Goal: Task Accomplishment & Management: Use online tool/utility

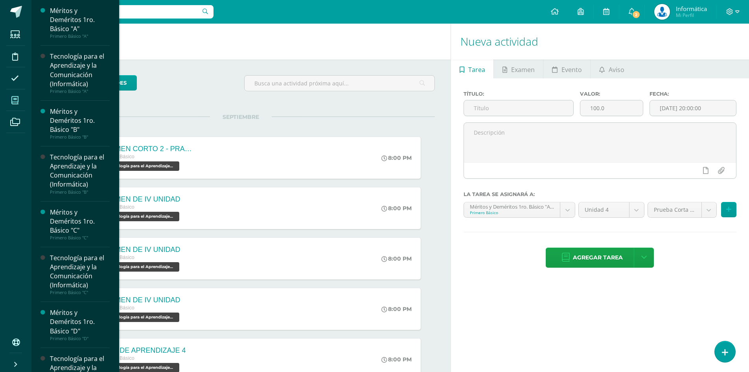
click at [9, 96] on span at bounding box center [15, 100] width 18 height 18
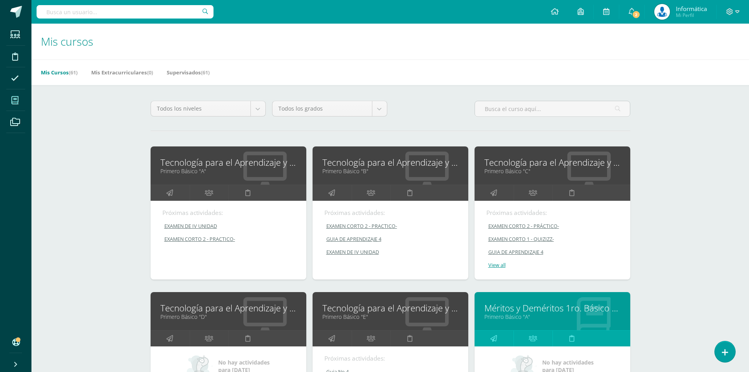
drag, startPoint x: 190, startPoint y: 168, endPoint x: 276, endPoint y: 93, distance: 114.6
click at [190, 169] on link "Primero Básico "A"" at bounding box center [228, 170] width 136 height 7
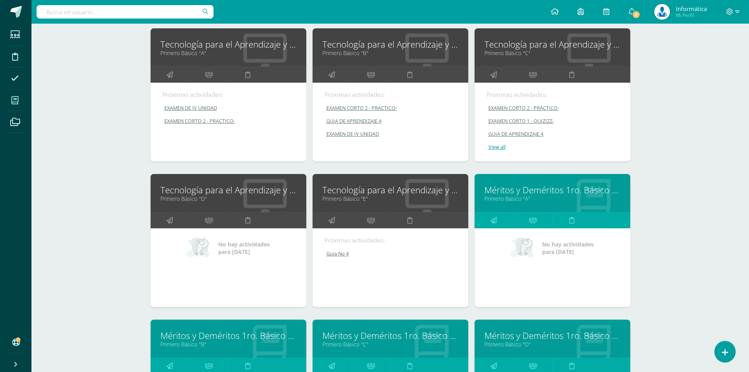
click at [368, 188] on link "Tecnología para el Aprendizaje y la Comunicación (Informática)" at bounding box center [391, 190] width 136 height 12
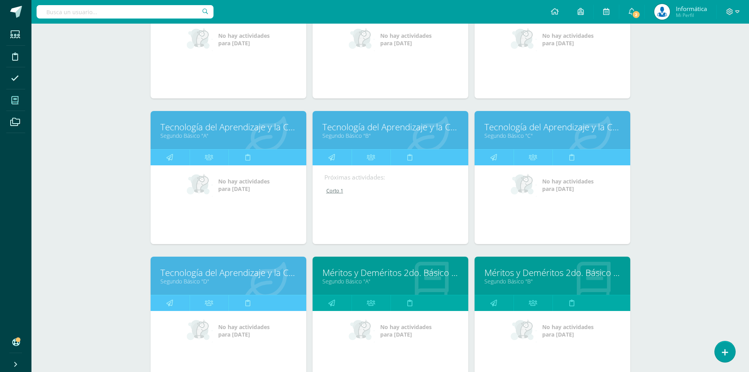
scroll to position [551, 0]
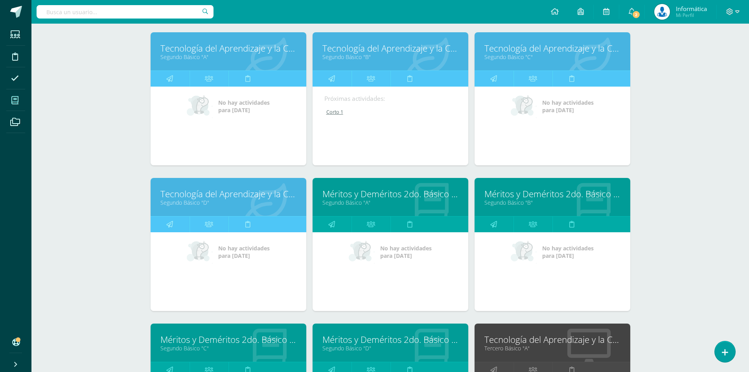
click at [535, 49] on link "Tecnología del Aprendizaje y la Comunicación (Informática)" at bounding box center [553, 48] width 136 height 12
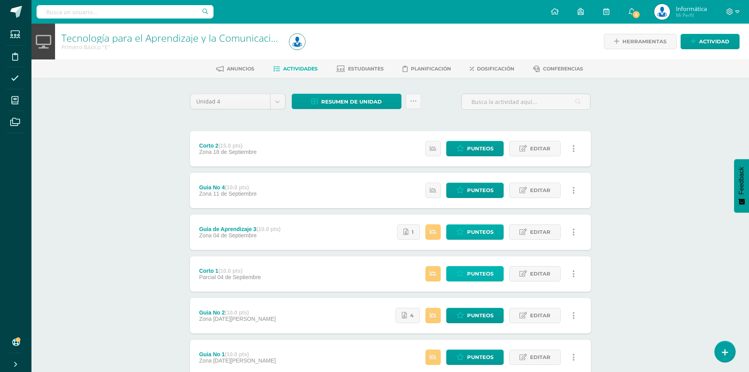
drag, startPoint x: 481, startPoint y: 270, endPoint x: 473, endPoint y: 227, distance: 43.1
click at [481, 270] on span "Punteos" at bounding box center [480, 273] width 26 height 15
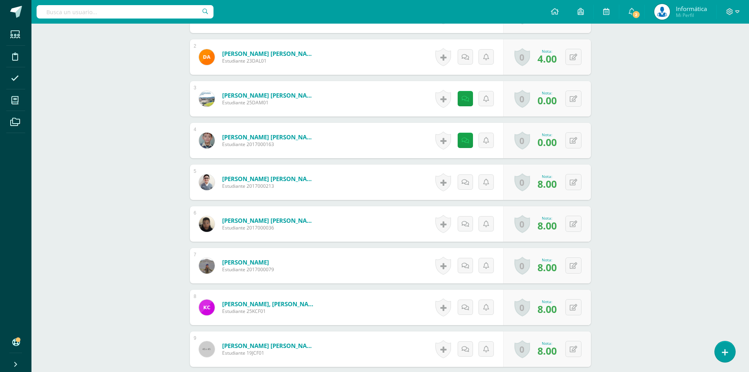
scroll to position [236, 0]
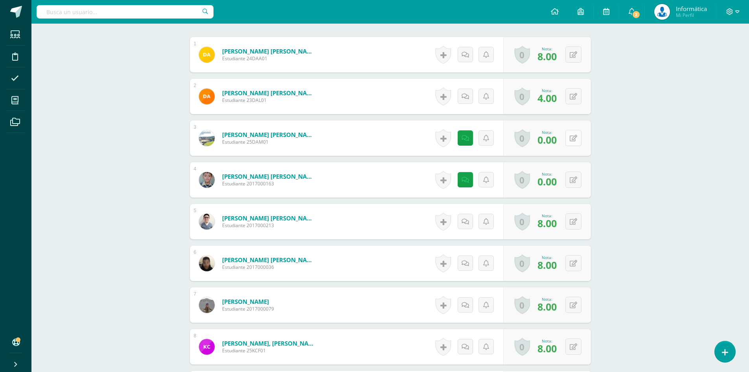
click at [576, 140] on icon at bounding box center [573, 138] width 7 height 7
type input "8"
click at [463, 137] on icon at bounding box center [460, 138] width 8 height 7
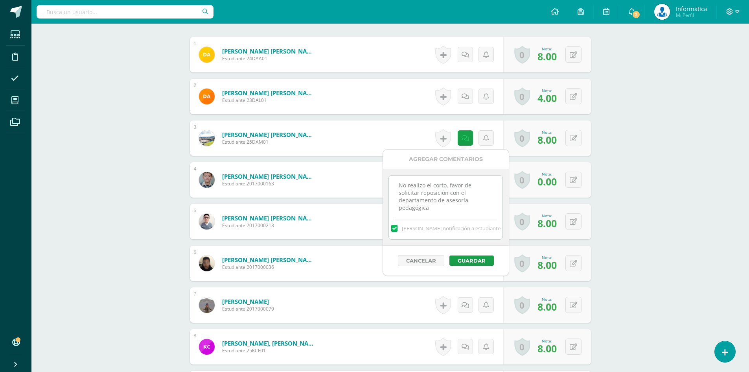
drag, startPoint x: 487, startPoint y: 206, endPoint x: 351, endPoint y: 171, distance: 140.7
click at [460, 256] on button "Guardar" at bounding box center [472, 260] width 44 height 10
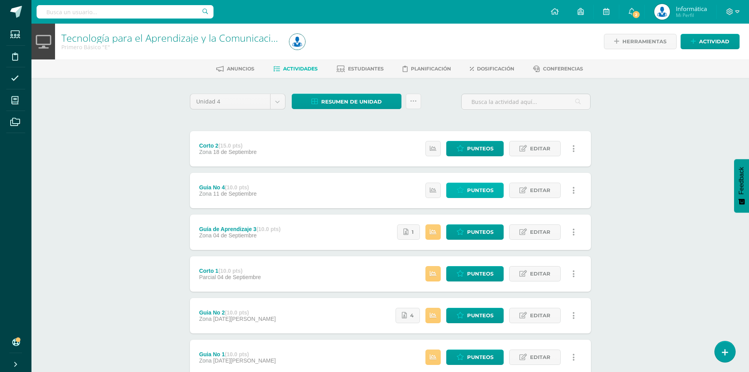
click at [477, 193] on span "Punteos" at bounding box center [480, 190] width 26 height 15
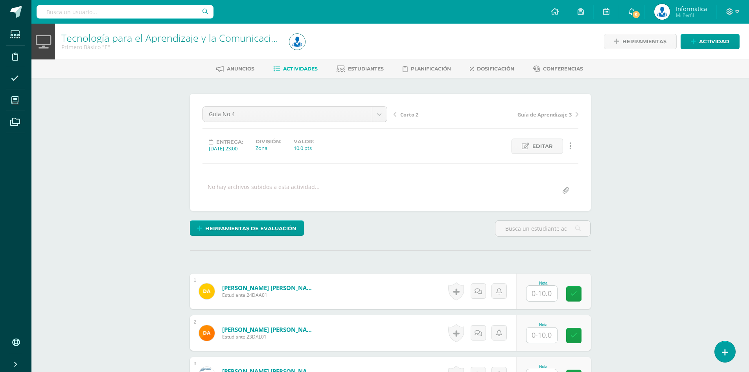
scroll to position [79, 0]
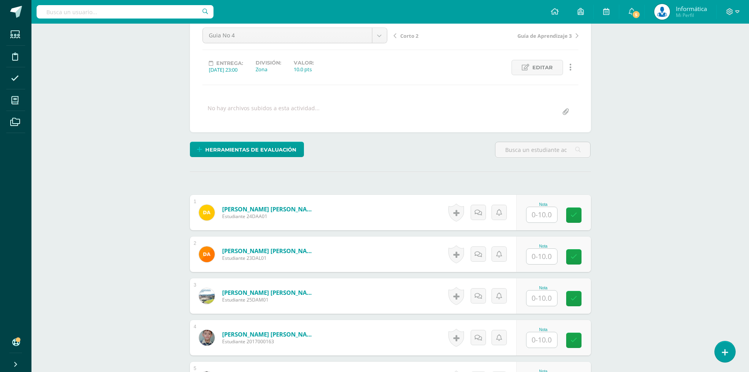
click at [538, 205] on div "Nota" at bounding box center [543, 204] width 35 height 4
click at [536, 219] on input "text" at bounding box center [542, 214] width 31 height 15
type input "10"
click at [723, 136] on div "Tecnología para el Aprendizaje y la Comunicación (Informática) Primero Básico "…" at bounding box center [390, 319] width 718 height 748
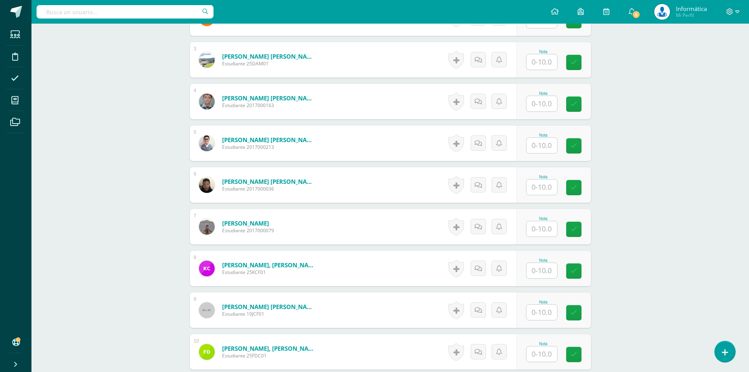
scroll to position [157, 0]
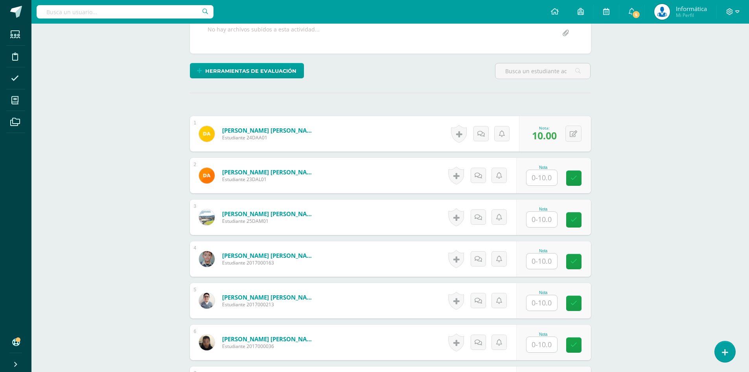
click at [544, 222] on input "text" at bounding box center [542, 219] width 31 height 15
type input "10"
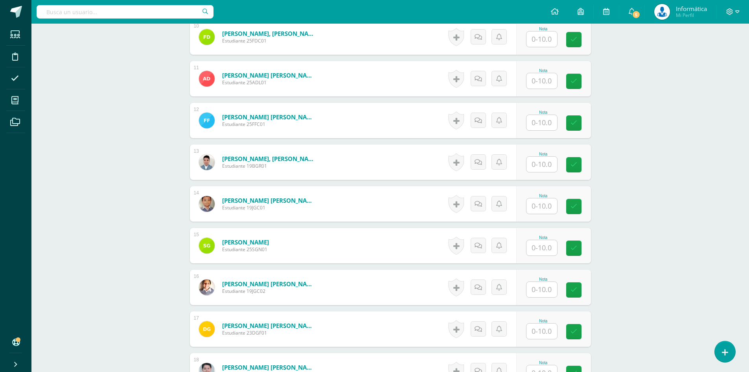
scroll to position [708, 0]
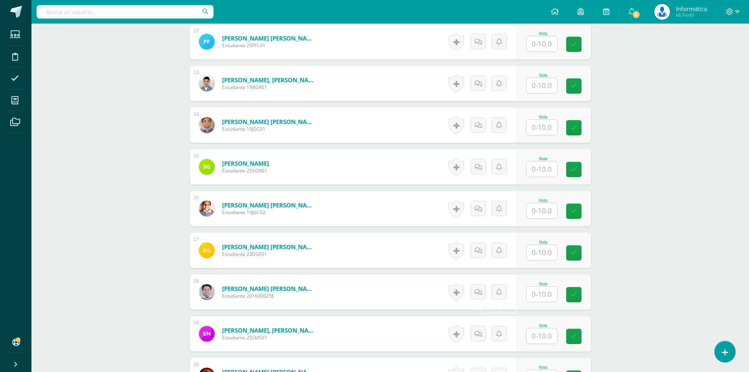
click at [538, 290] on input "text" at bounding box center [542, 293] width 31 height 15
type input "10"
click at [646, 230] on div "Tecnología para el Aprendizaje y la Comunicación (Informática) Primero Básico "…" at bounding box center [390, 212] width 718 height 1793
click at [540, 92] on input "text" at bounding box center [546, 86] width 31 height 16
type input "10"
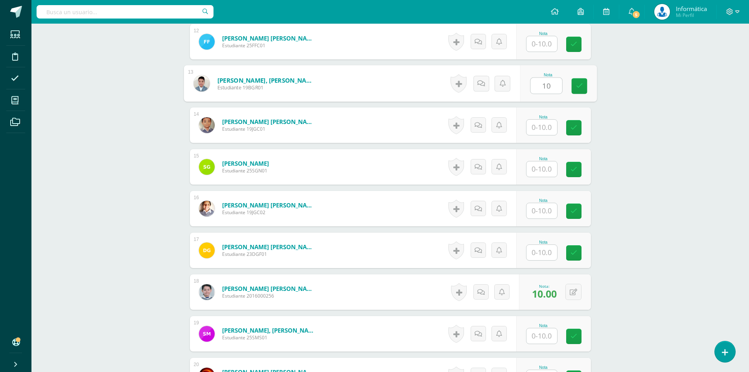
click at [621, 96] on div "Tecnología para el Aprendizaje y la Comunicación (Informática) Primero Básico "…" at bounding box center [390, 212] width 718 height 1793
click at [549, 131] on input "text" at bounding box center [542, 127] width 31 height 15
type input "8"
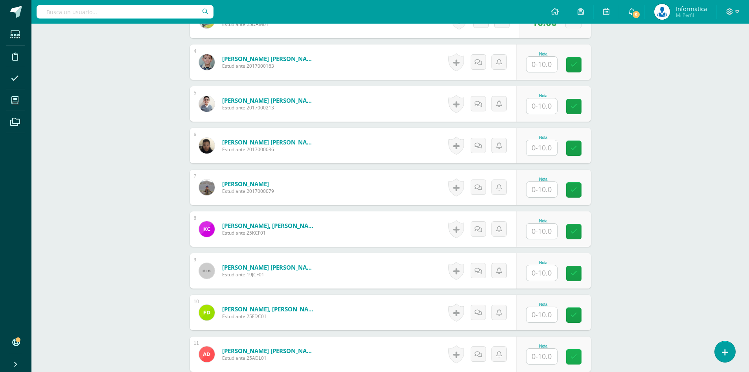
scroll to position [315, 0]
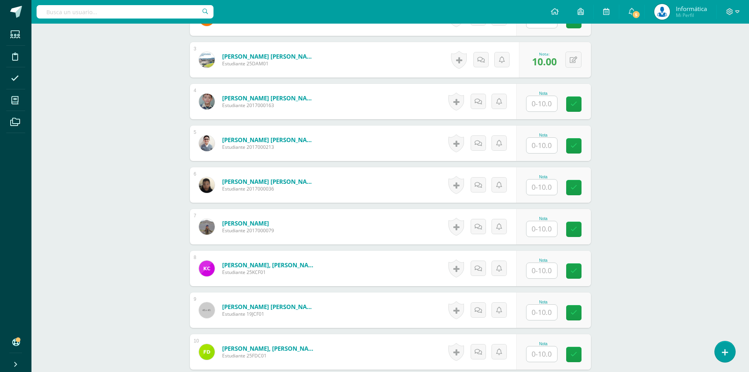
click at [555, 109] on input "text" at bounding box center [542, 103] width 31 height 15
type input "10"
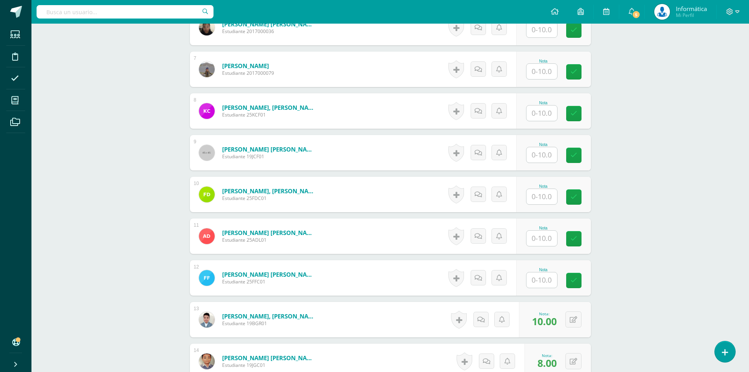
scroll to position [590, 0]
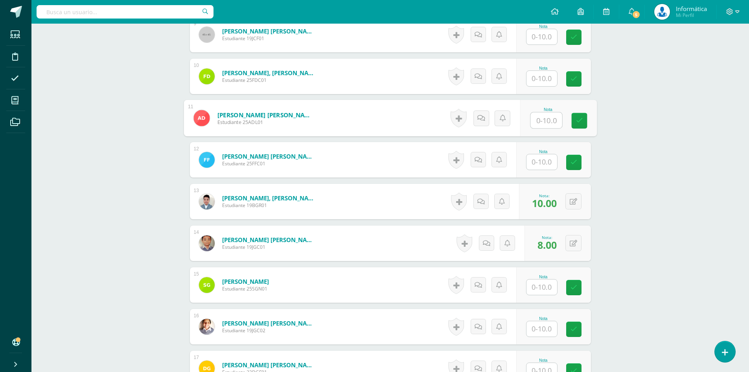
click at [539, 126] on input "text" at bounding box center [546, 120] width 31 height 16
type input "8"
click at [632, 122] on div "Tecnología para el Aprendizaje y la Comunicación (Informática) Primero Básico "…" at bounding box center [390, 330] width 718 height 1793
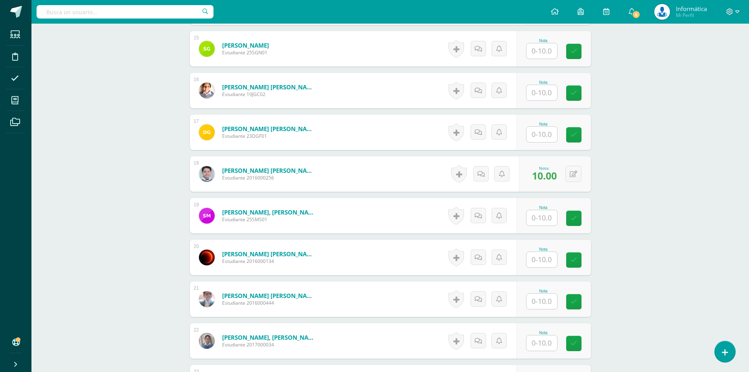
scroll to position [905, 0]
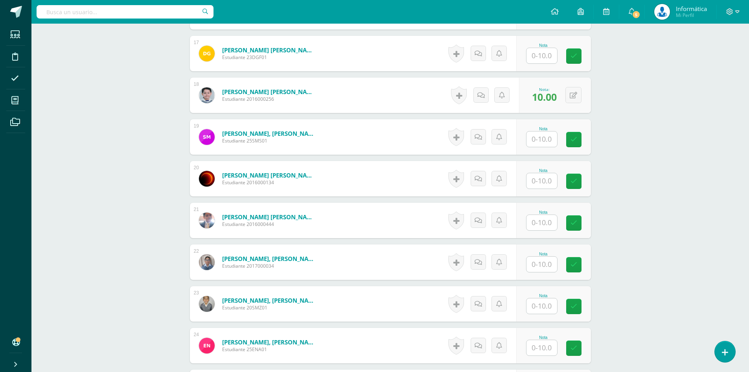
click at [539, 271] on div "Nota" at bounding box center [553, 261] width 75 height 35
click at [540, 267] on input "text" at bounding box center [542, 263] width 31 height 15
type input "10"
click at [618, 245] on div "Tecnología para el Aprendizaje y la Comunicación (Informática) Primero Básico "…" at bounding box center [390, 15] width 718 height 1793
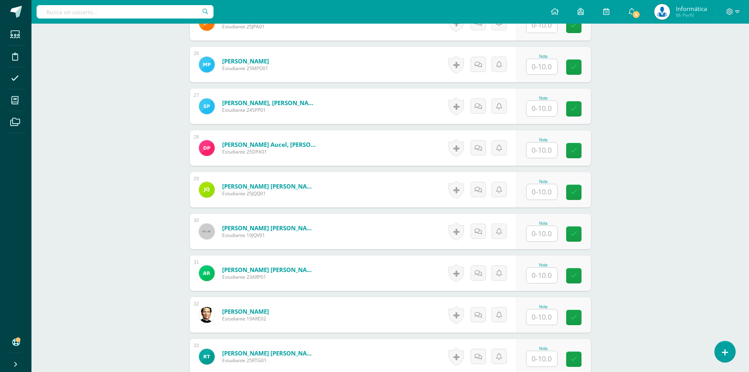
scroll to position [1190, 0]
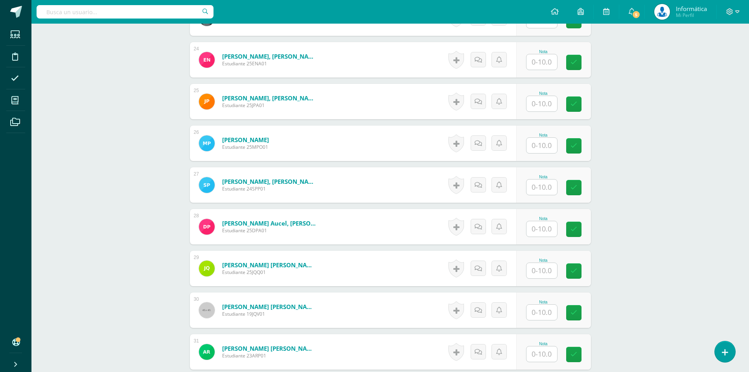
click at [542, 110] on input "text" at bounding box center [542, 103] width 31 height 15
type input "10"
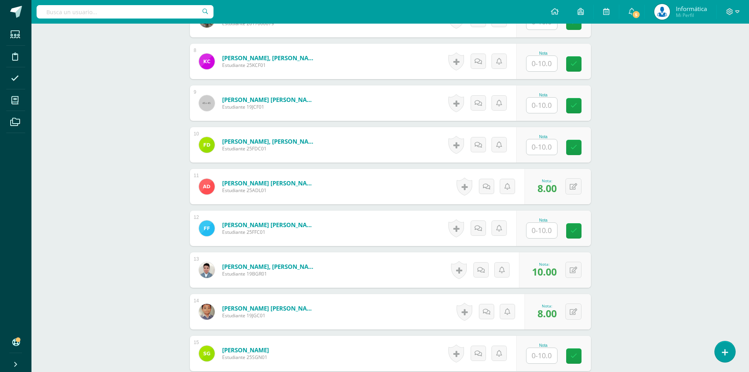
scroll to position [404, 0]
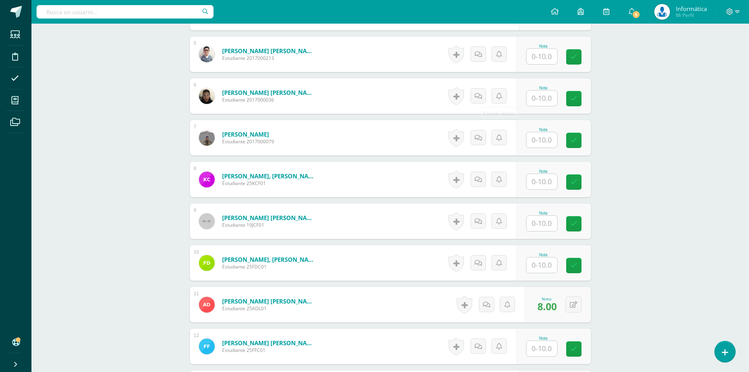
click at [542, 98] on input "text" at bounding box center [542, 97] width 31 height 15
type input "9"
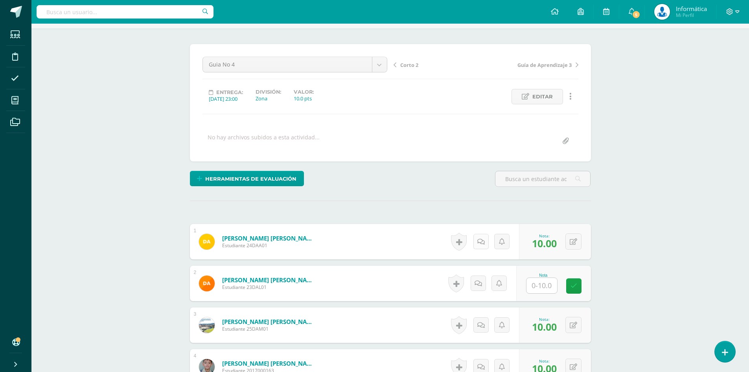
scroll to position [168, 0]
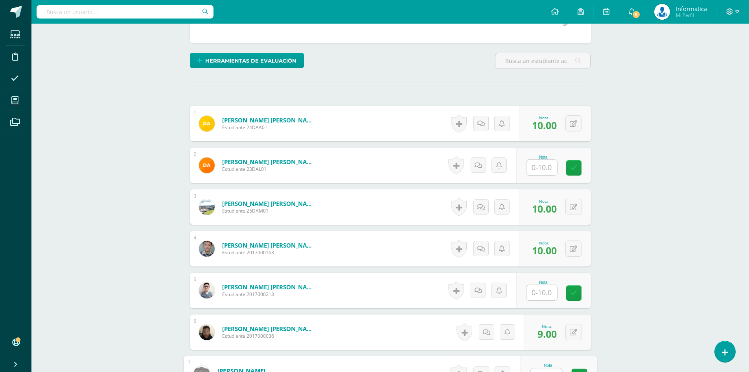
drag, startPoint x: 551, startPoint y: 289, endPoint x: 560, endPoint y: 290, distance: 9.8
click at [551, 289] on input "text" at bounding box center [542, 292] width 31 height 15
type input "10"
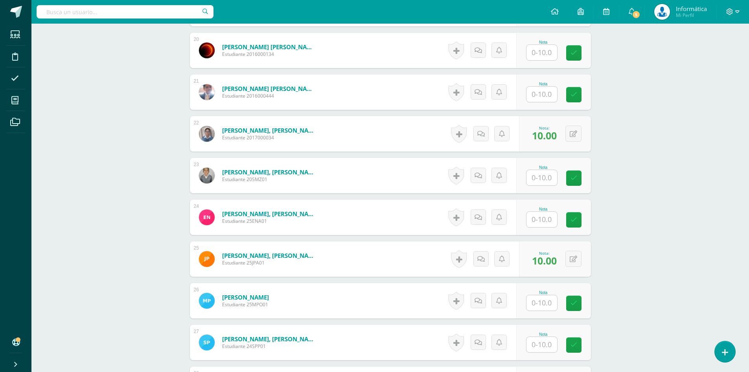
scroll to position [1072, 0]
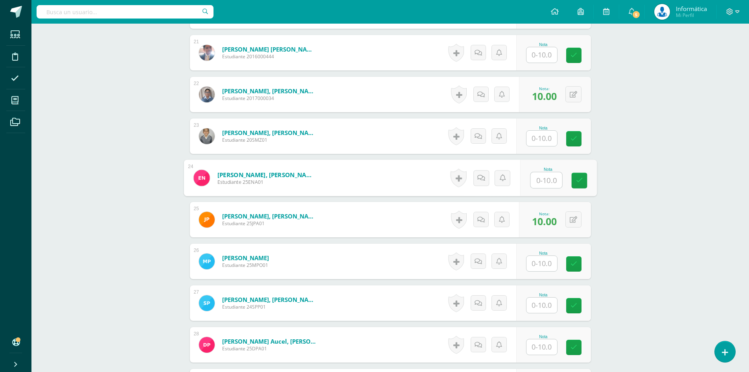
click at [535, 179] on input "text" at bounding box center [546, 180] width 31 height 16
type input "8"
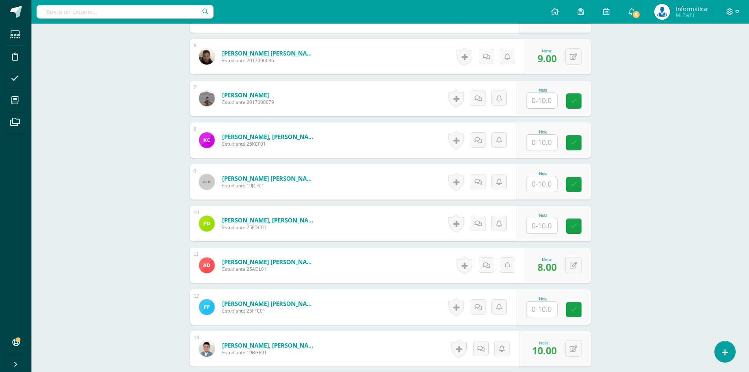
scroll to position [482, 0]
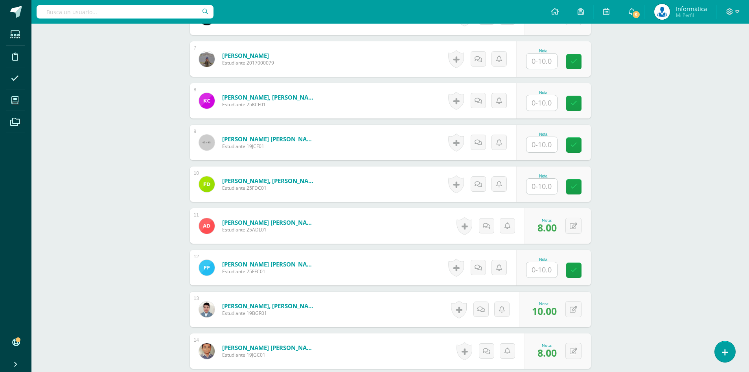
click at [531, 257] on div "Nota" at bounding box center [543, 259] width 35 height 4
click at [553, 146] on input "text" at bounding box center [542, 144] width 31 height 15
type input "5"
click at [538, 269] on input "text" at bounding box center [542, 269] width 31 height 15
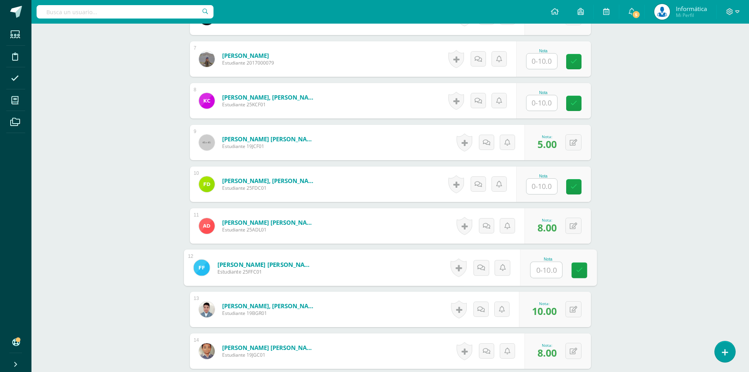
type input "8"
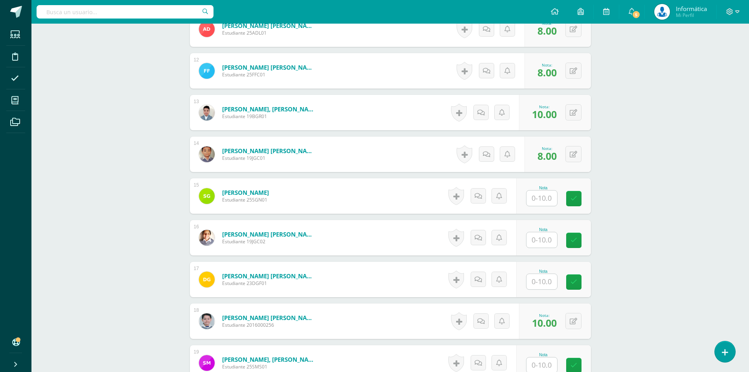
scroll to position [876, 0]
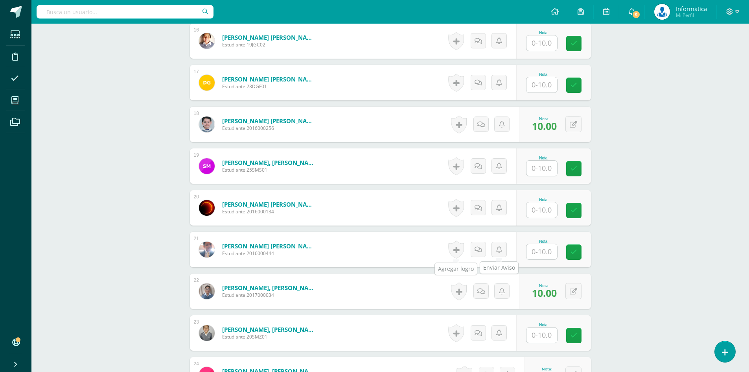
click at [547, 256] on input "text" at bounding box center [542, 251] width 31 height 15
type input "8"
click at [653, 228] on div "Tecnología para el Aprendizaje y la Comunicación (Informática) Primero Básico "…" at bounding box center [390, 44] width 718 height 1793
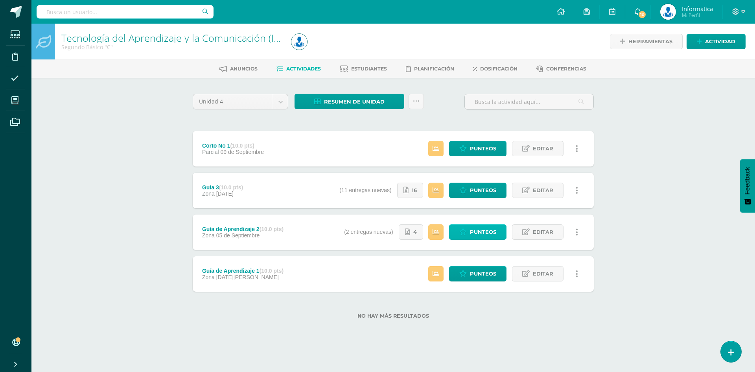
click at [472, 229] on span "Punteos" at bounding box center [483, 232] width 26 height 15
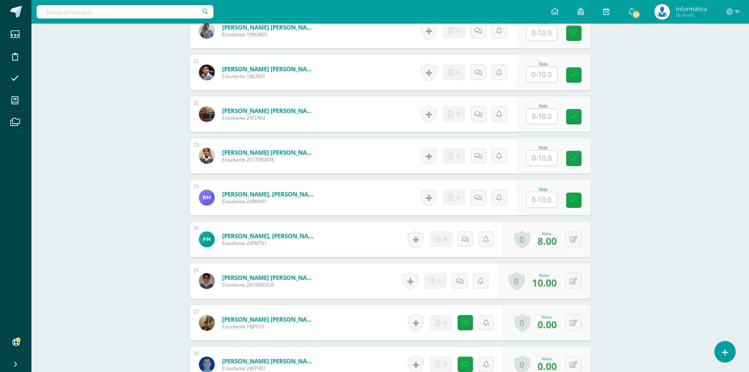
scroll to position [1233, 0]
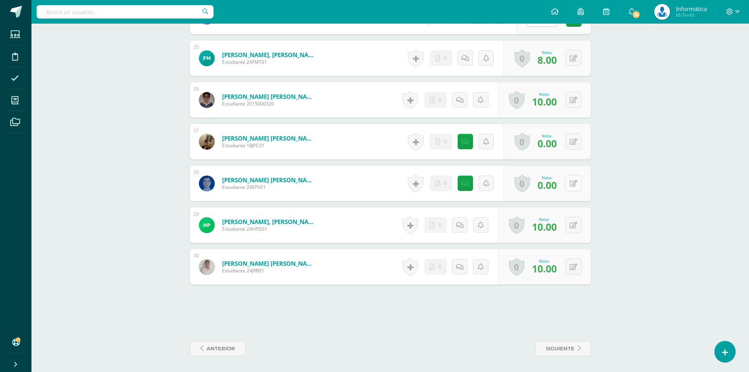
click at [579, 184] on button at bounding box center [574, 183] width 16 height 16
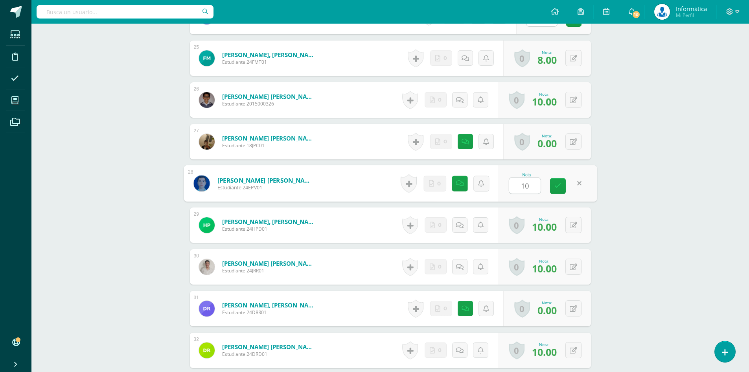
type input "10"
click at [461, 182] on icon at bounding box center [457, 183] width 7 height 7
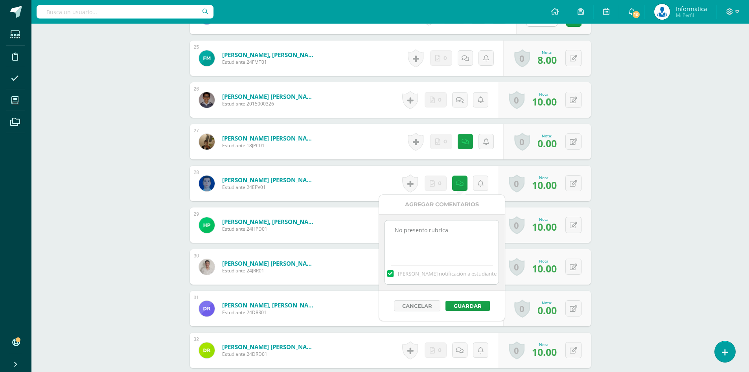
drag, startPoint x: 429, startPoint y: 239, endPoint x: 451, endPoint y: 234, distance: 22.2
click at [386, 235] on textarea "No presento rubrica" at bounding box center [442, 239] width 114 height 39
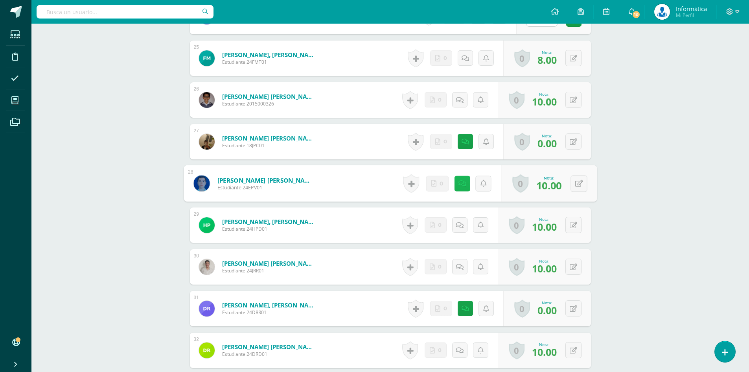
click at [459, 184] on icon at bounding box center [462, 183] width 8 height 7
click at [472, 313] on div "Cancelar Guardar" at bounding box center [442, 306] width 126 height 30
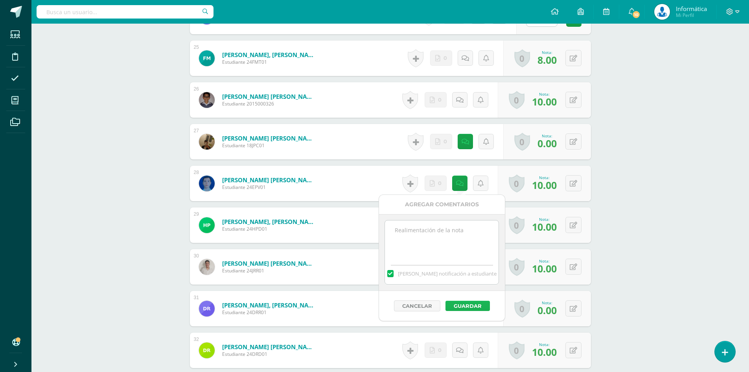
click at [472, 307] on button "Guardar" at bounding box center [468, 305] width 44 height 10
